Goal: Complete application form

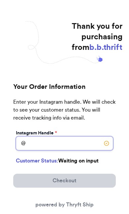
click at [41, 142] on input "[DATE] Subtotal" at bounding box center [64, 144] width 97 height 14
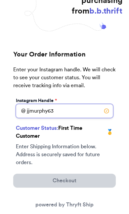
type input "jjmurphy63"
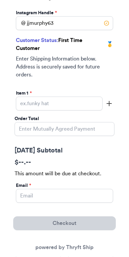
scroll to position [124, 0]
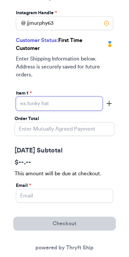
click at [80, 100] on input "[DATE] Subtotal" at bounding box center [59, 104] width 87 height 14
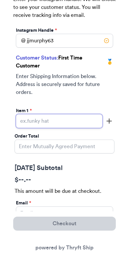
type input "B"
type input "2-Brass Clovers"
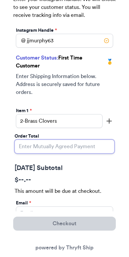
click at [52, 145] on input "Order Total" at bounding box center [65, 147] width 100 height 14
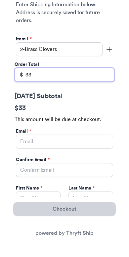
scroll to position [183, 0]
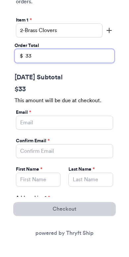
type input "33"
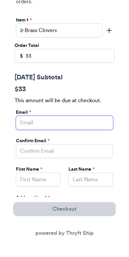
click at [64, 130] on input "[DATE] Subtotal" at bounding box center [64, 137] width 97 height 14
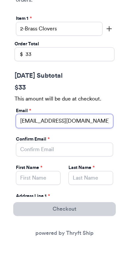
type input "[EMAIL_ADDRESS][DOMAIN_NAME]"
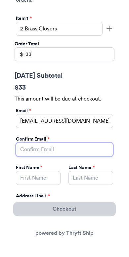
click at [61, 157] on input "[DATE] Subtotal" at bounding box center [64, 164] width 97 height 14
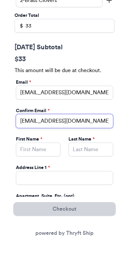
type input "[EMAIL_ADDRESS][DOMAIN_NAME]"
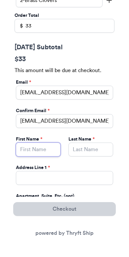
click at [29, 157] on input "[DATE] Subtotal" at bounding box center [38, 164] width 45 height 14
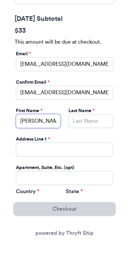
type input "[PERSON_NAME]"
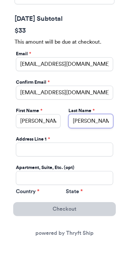
type input "[PERSON_NAME]"
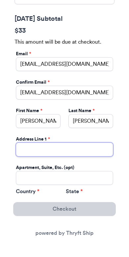
scroll to position [270, 0]
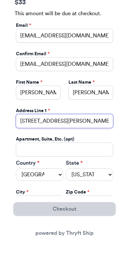
type input "[STREET_ADDRESS][PERSON_NAME]"
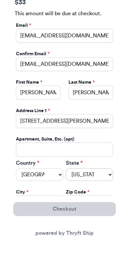
click at [99, 183] on select "[US_STATE] [US_STATE] [US_STATE] [US_STATE] [US_STATE] [US_STATE] [US_STATE] [U…" at bounding box center [89, 189] width 47 height 13
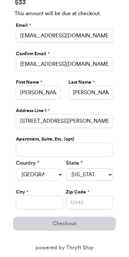
select select "AR"
click at [31, 200] on input "[DATE] Subtotal" at bounding box center [39, 202] width 47 height 14
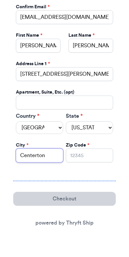
type input "Centerton"
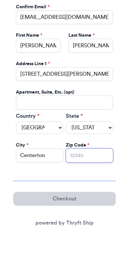
click at [87, 163] on input "Zip Code *" at bounding box center [89, 170] width 47 height 14
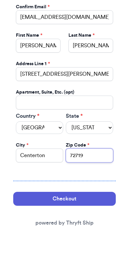
type input "72719"
click at [101, 206] on button "Checkout" at bounding box center [64, 213] width 103 height 14
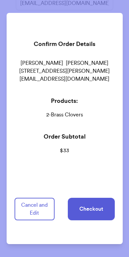
click at [100, 208] on button "Checkout" at bounding box center [91, 209] width 47 height 22
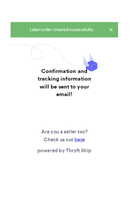
scroll to position [0, 0]
